Goal: Task Accomplishment & Management: Use online tool/utility

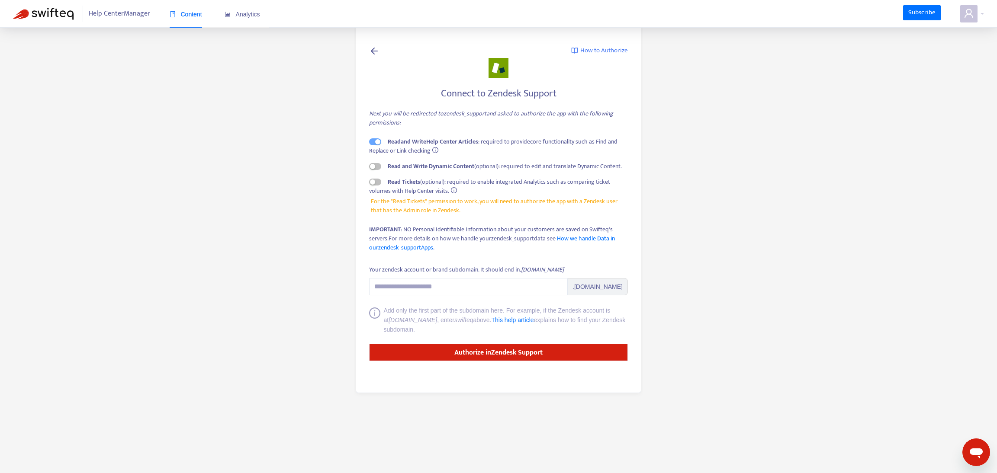
click at [198, 14] on span "Content" at bounding box center [186, 14] width 32 height 7
click at [476, 354] on strong "Authorize in Zendesk Support" at bounding box center [498, 353] width 88 height 12
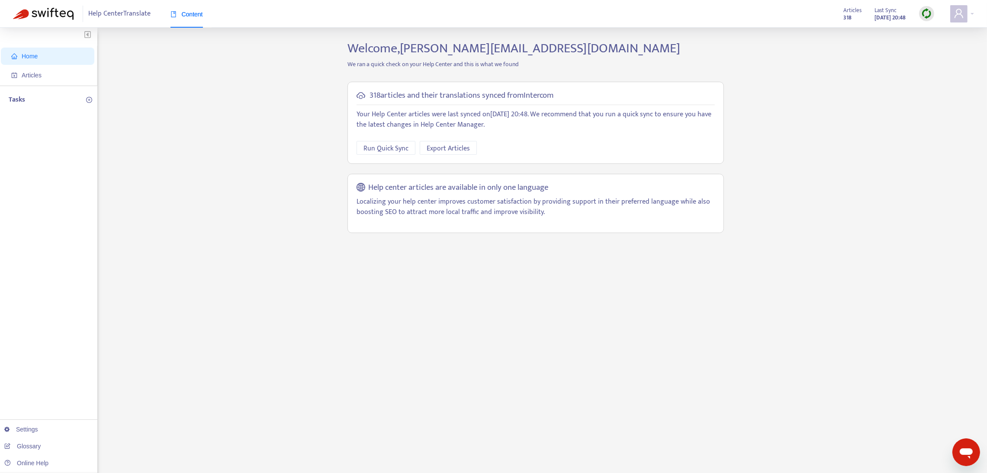
click at [13, 99] on p "Tasks" at bounding box center [17, 100] width 16 height 10
click at [87, 100] on icon "plus-circle" at bounding box center [89, 100] width 6 height 6
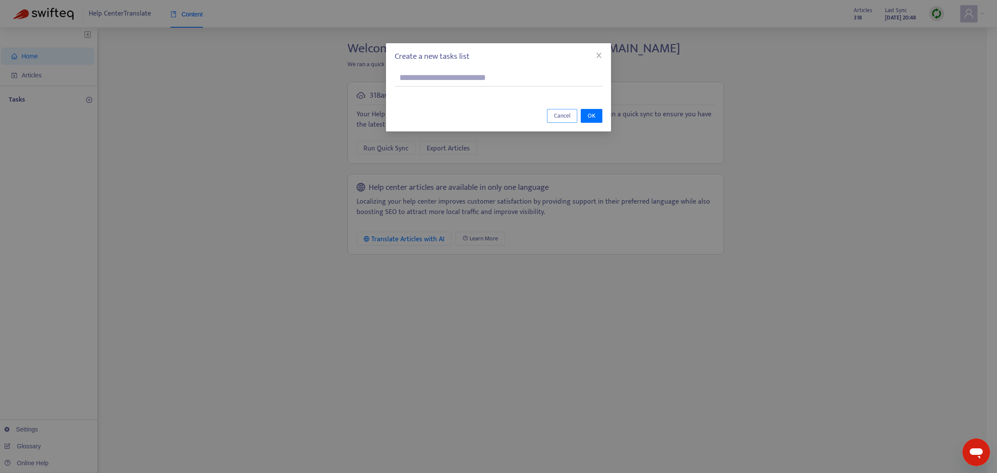
click at [562, 115] on span "Cancel" at bounding box center [562, 116] width 16 height 10
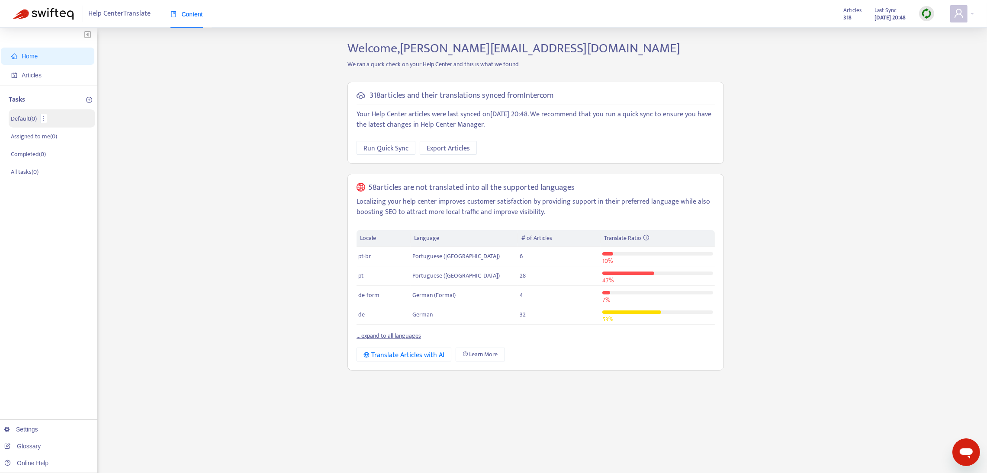
click at [20, 116] on p "Default ( 0 )" at bounding box center [24, 118] width 26 height 9
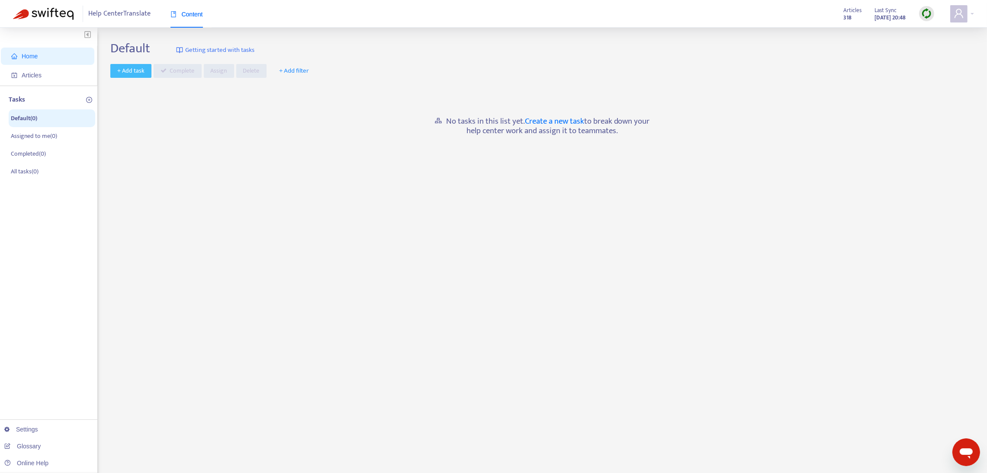
click at [135, 73] on span "+ Add task" at bounding box center [130, 71] width 27 height 10
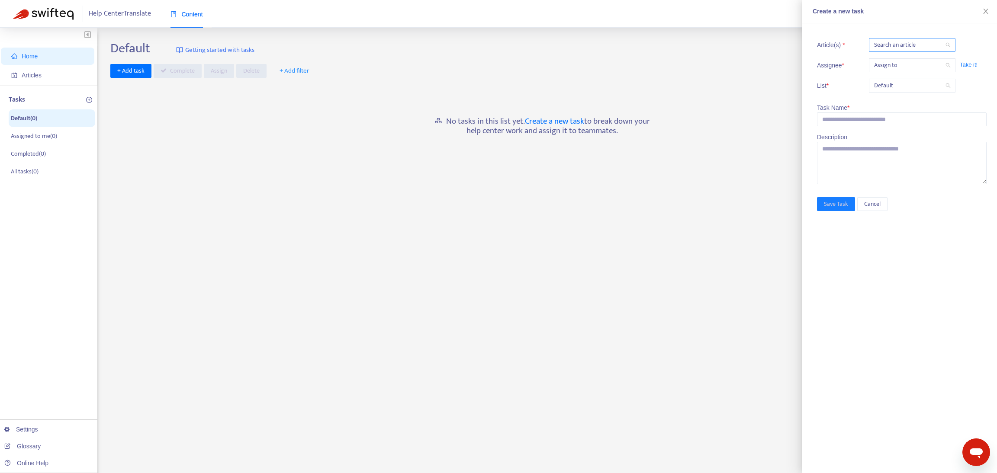
click at [886, 42] on div at bounding box center [908, 45] width 74 height 10
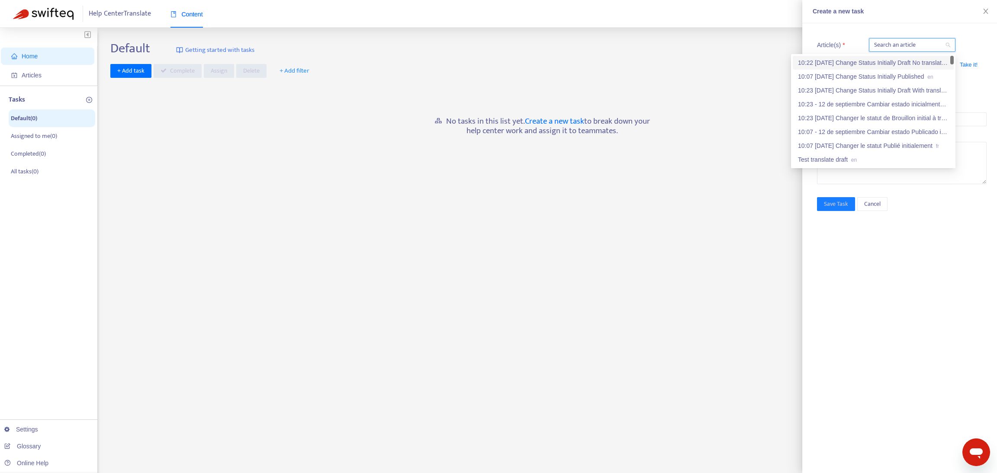
click at [874, 60] on div "10:22 [DATE] Change Status Initially Draft No translation en" at bounding box center [873, 63] width 151 height 10
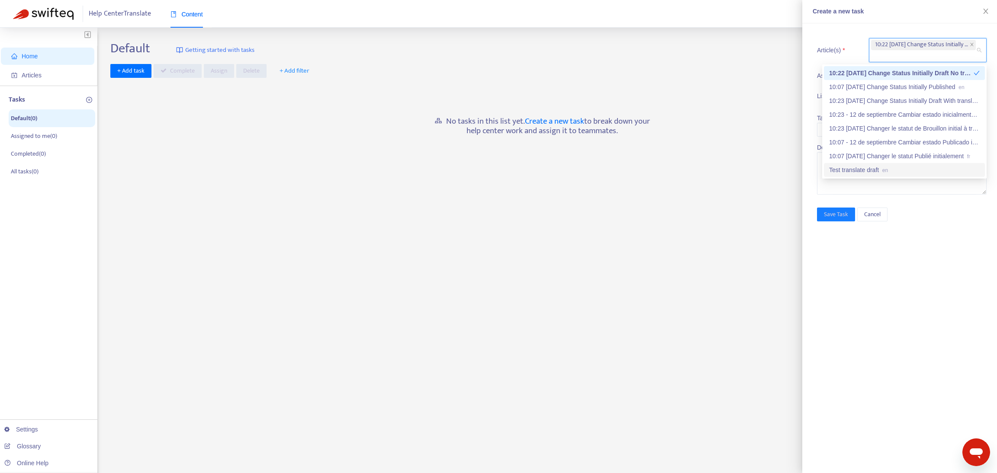
click at [934, 222] on div "Article(s) * 10:22 [DATE] Change Status Initially Draft No translation en Assig…" at bounding box center [899, 248] width 195 height 450
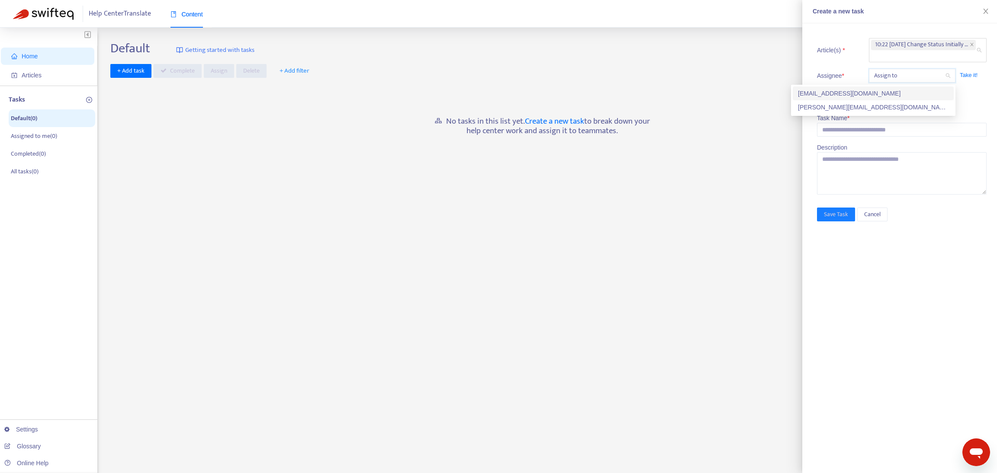
click at [881, 74] on input "search" at bounding box center [912, 75] width 76 height 13
click at [838, 109] on div "[PERSON_NAME][EMAIL_ADDRESS][DOMAIN_NAME]" at bounding box center [873, 108] width 151 height 10
click at [894, 102] on span "Default" at bounding box center [912, 96] width 76 height 13
click at [859, 113] on div "Default" at bounding box center [873, 114] width 151 height 10
click at [863, 123] on input "text" at bounding box center [902, 130] width 170 height 14
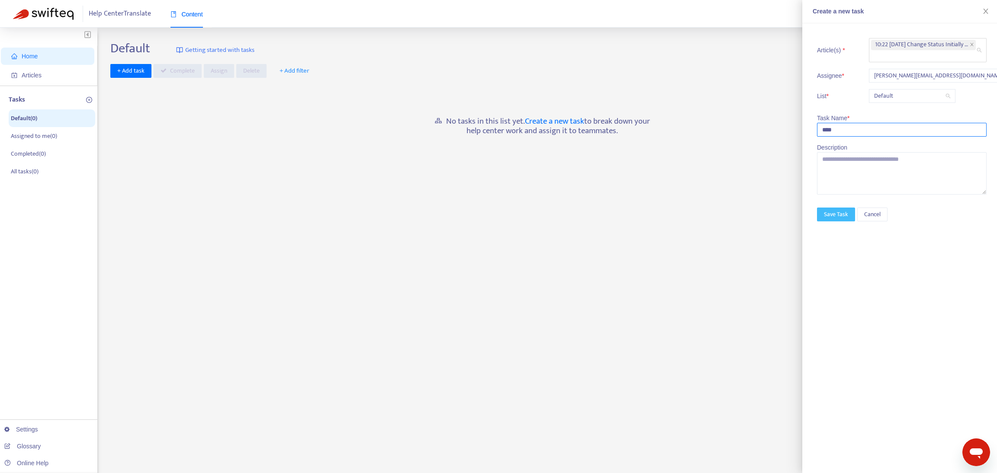
type input "****"
click at [837, 212] on span "Save Task" at bounding box center [836, 215] width 24 height 10
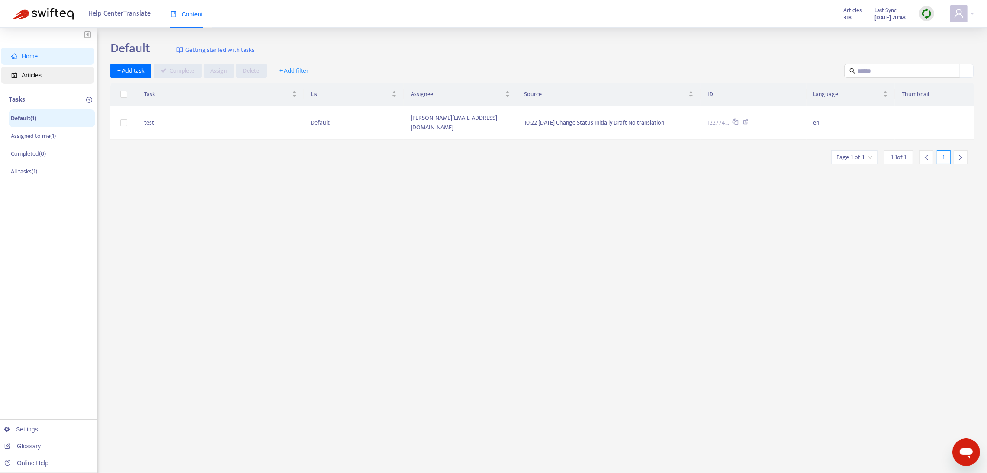
click at [20, 74] on span "Articles" at bounding box center [49, 75] width 76 height 17
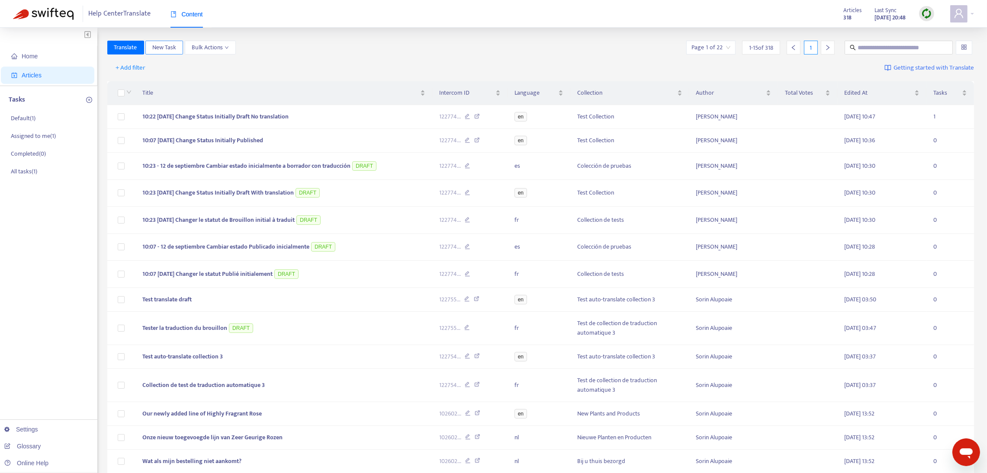
click at [163, 49] on span "New Task" at bounding box center [164, 48] width 24 height 10
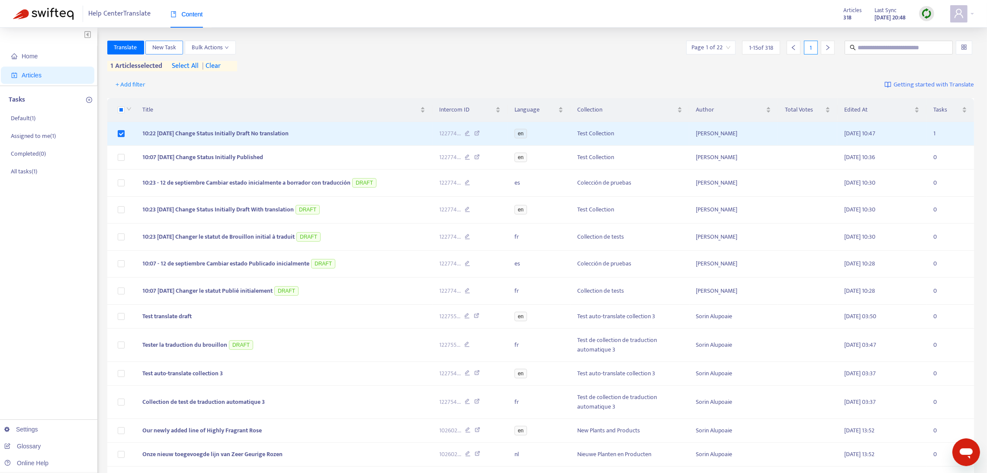
click at [162, 45] on span "New Task" at bounding box center [164, 48] width 24 height 10
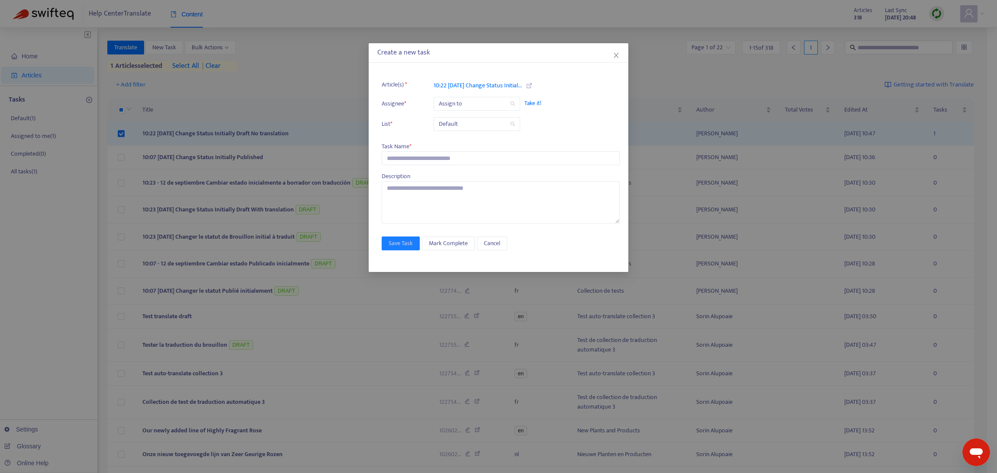
click at [467, 102] on input "search" at bounding box center [477, 103] width 76 height 13
click at [462, 132] on div "[PERSON_NAME][EMAIL_ADDRESS][DOMAIN_NAME]" at bounding box center [515, 135] width 151 height 10
click at [430, 159] on input "text" at bounding box center [501, 158] width 238 height 14
type input "*****"
click at [397, 245] on span "Save Task" at bounding box center [401, 244] width 24 height 10
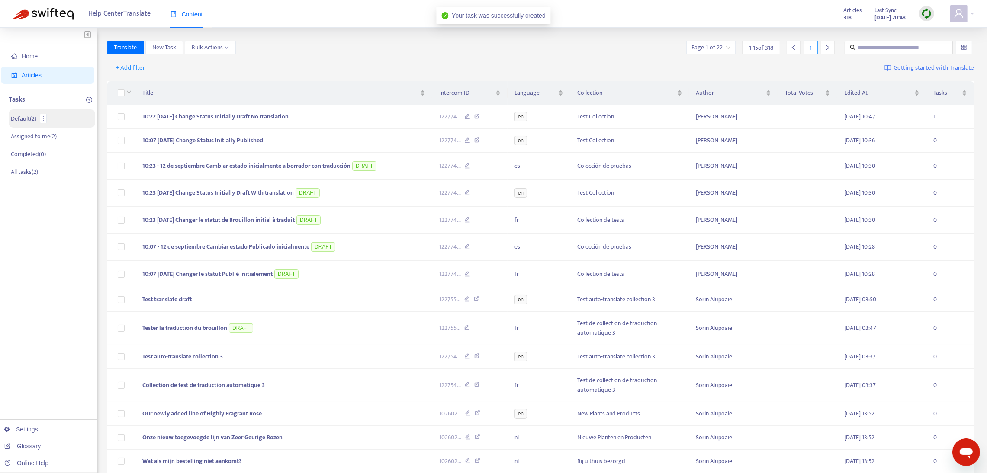
click at [17, 122] on p "Default ( 2 )" at bounding box center [24, 118] width 26 height 9
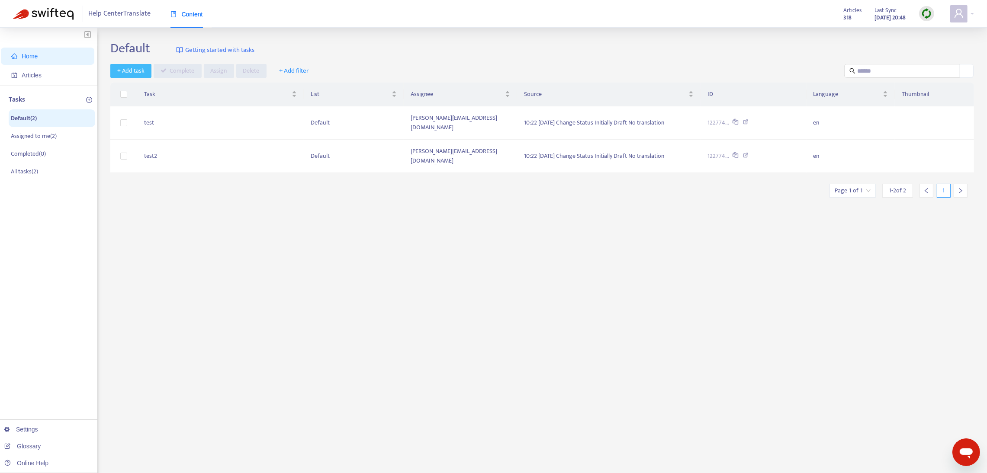
click at [131, 66] on span "+ Add task" at bounding box center [130, 71] width 27 height 10
